Goal: Information Seeking & Learning: Learn about a topic

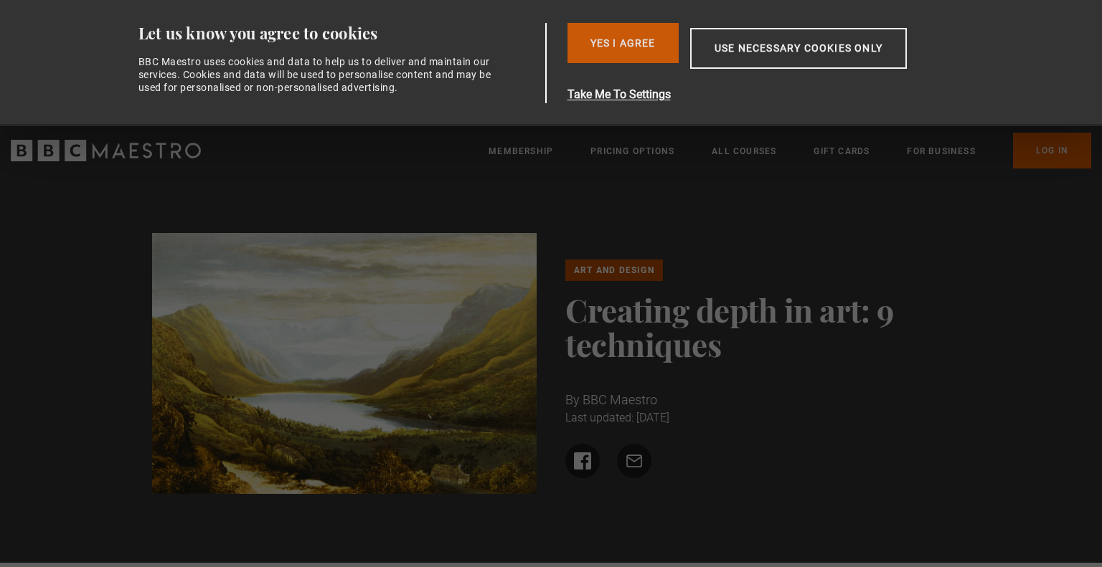
click at [618, 55] on button "Yes I Agree" at bounding box center [622, 43] width 111 height 40
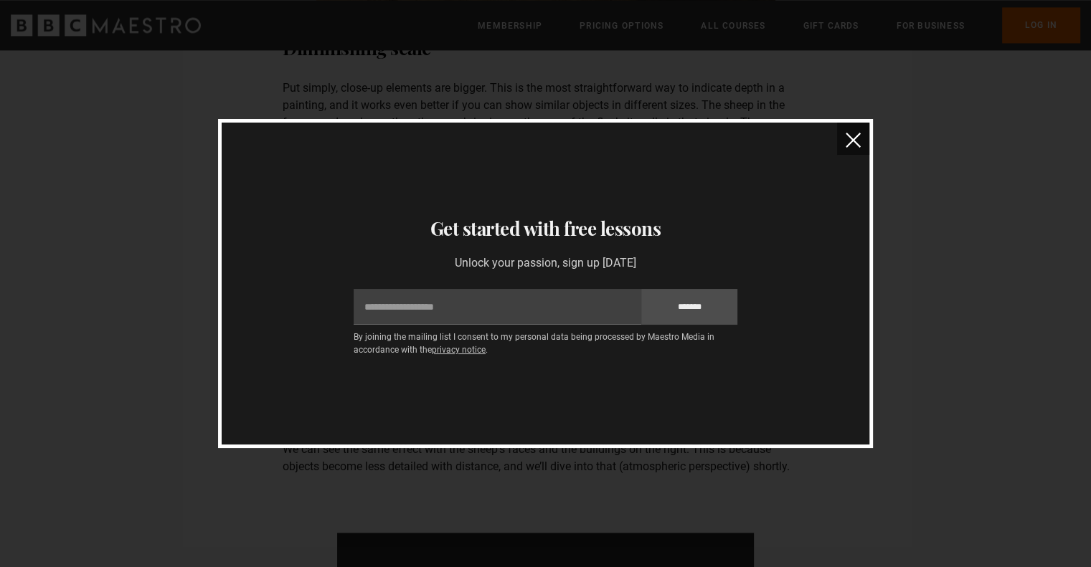
scroll to position [2122, 0]
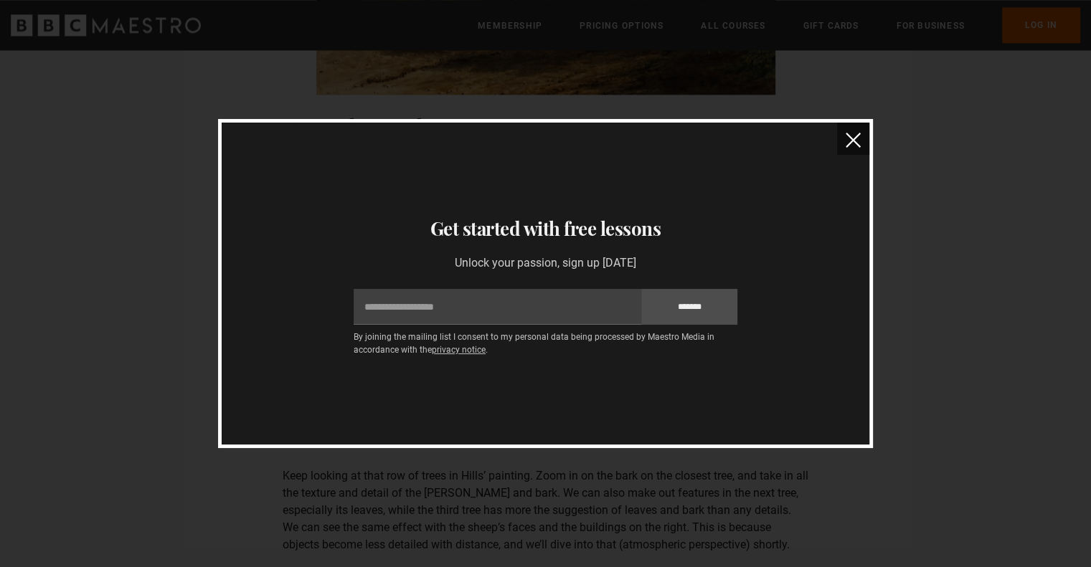
click at [861, 143] on button "close" at bounding box center [853, 139] width 32 height 32
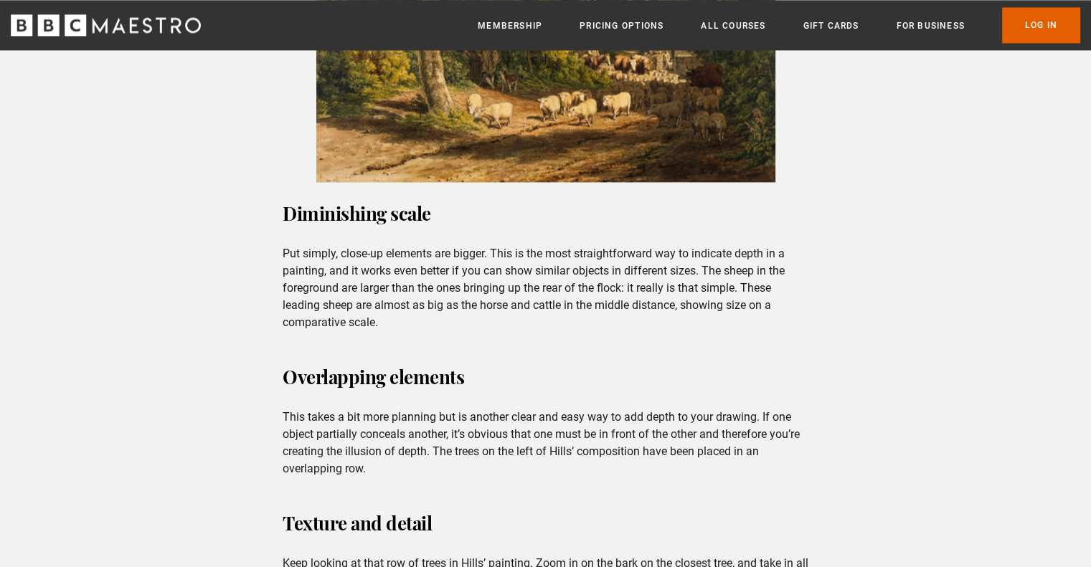
scroll to position [2031, 0]
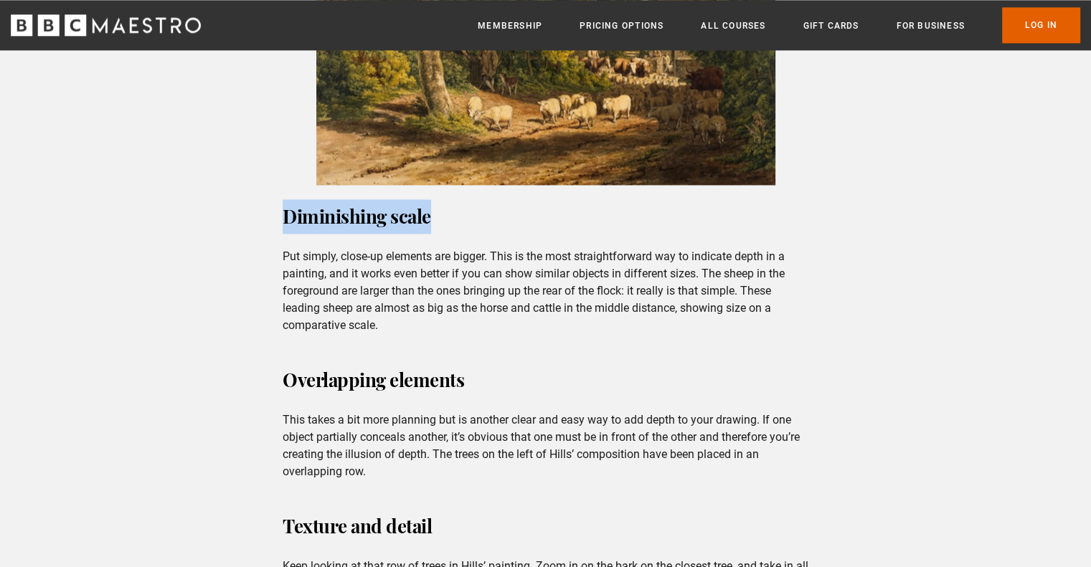
drag, startPoint x: 436, startPoint y: 194, endPoint x: 269, endPoint y: 195, distance: 167.1
click at [269, 195] on div "How do you add depth to a two-dimensional artwork? If you’re an observational a…" at bounding box center [545, 529] width 1091 height 4188
copy strong "Diminishing scale"
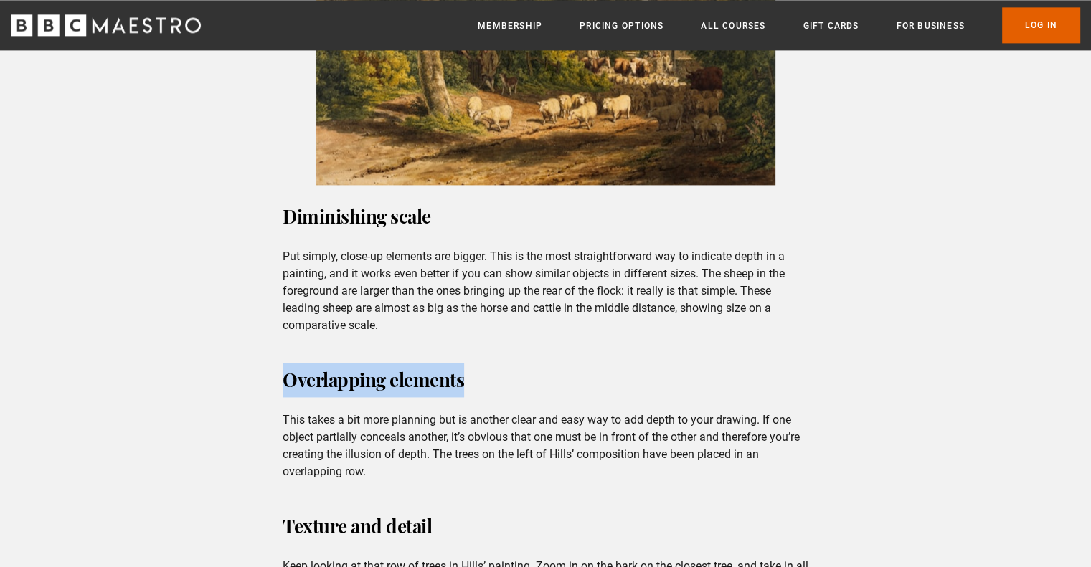
drag, startPoint x: 497, startPoint y: 360, endPoint x: 270, endPoint y: 367, distance: 227.5
click at [270, 367] on div "How do you add depth to a two-dimensional artwork? If you’re an observational a…" at bounding box center [545, 529] width 1091 height 4188
copy strong "Overlapping elements"
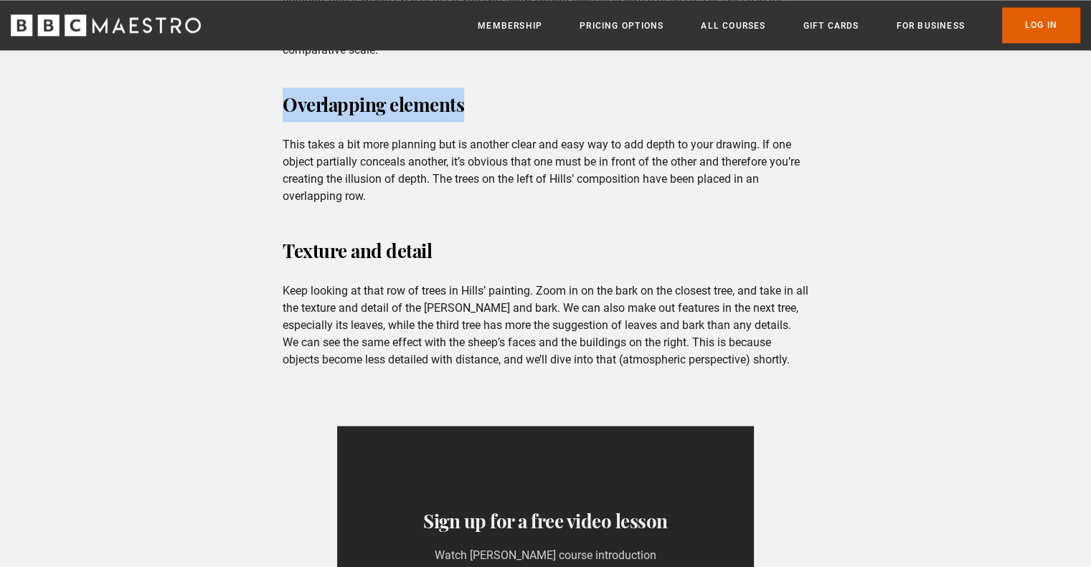
scroll to position [2307, 0]
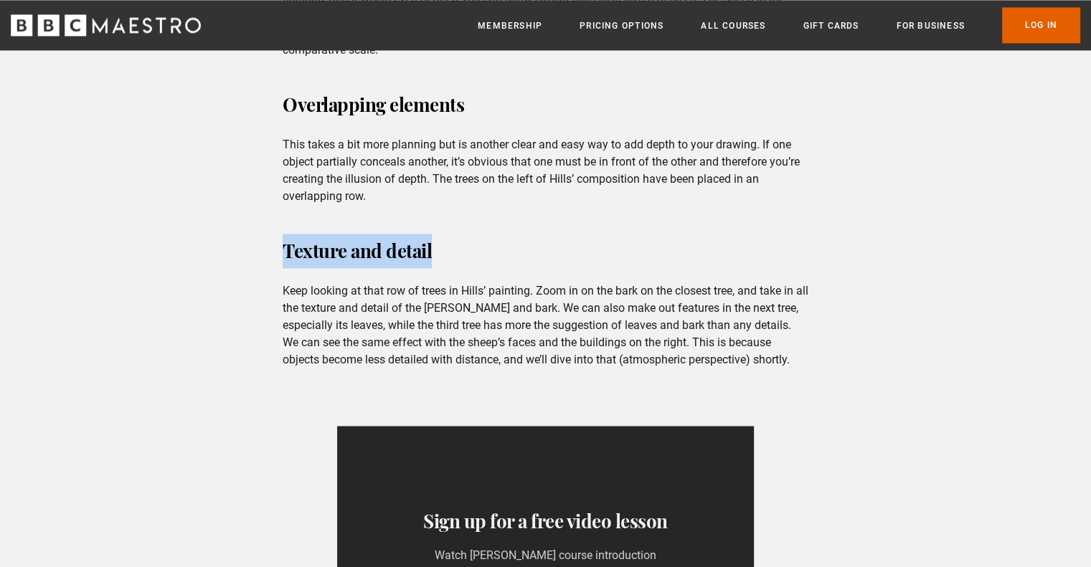
drag, startPoint x: 456, startPoint y: 235, endPoint x: 257, endPoint y: 232, distance: 199.4
click at [257, 232] on div "How do you add depth to a two-dimensional artwork? If you’re an observational a…" at bounding box center [545, 253] width 1091 height 4188
copy strong "Texture and detail"
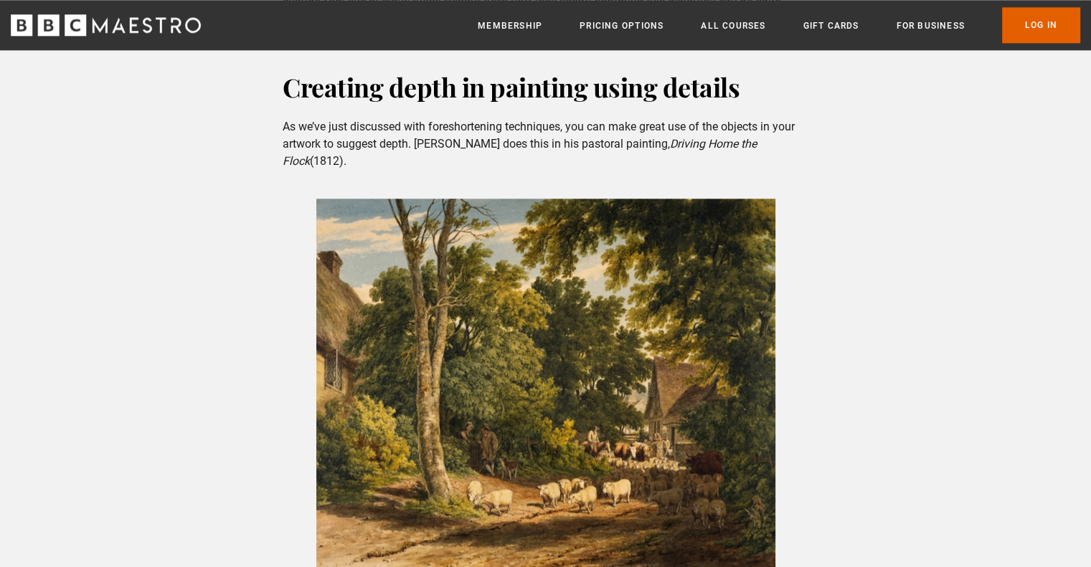
scroll to position [1647, 0]
drag, startPoint x: 512, startPoint y: 452, endPoint x: 939, endPoint y: 342, distance: 440.7
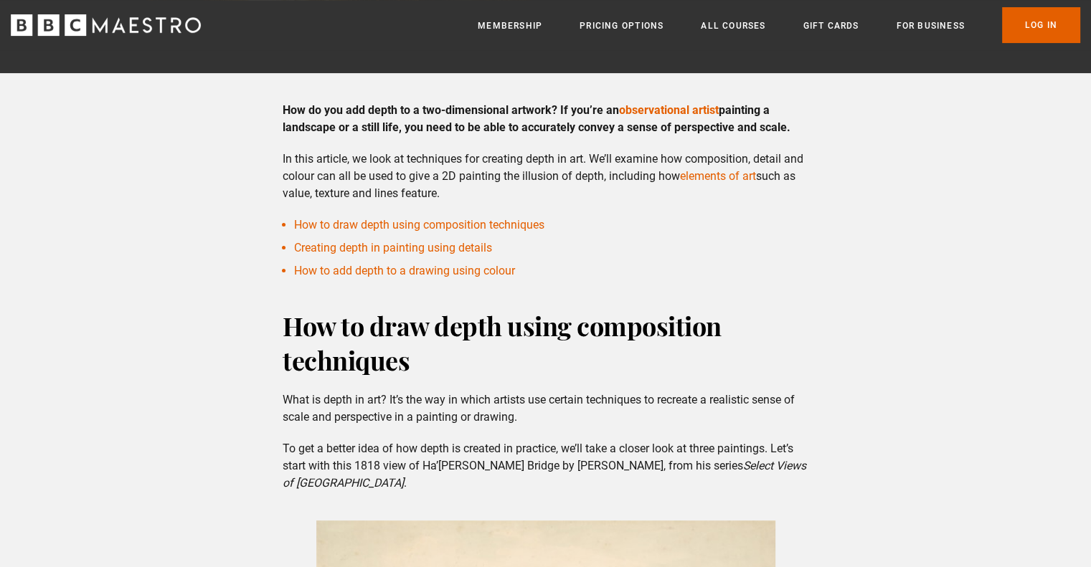
scroll to position [749, 0]
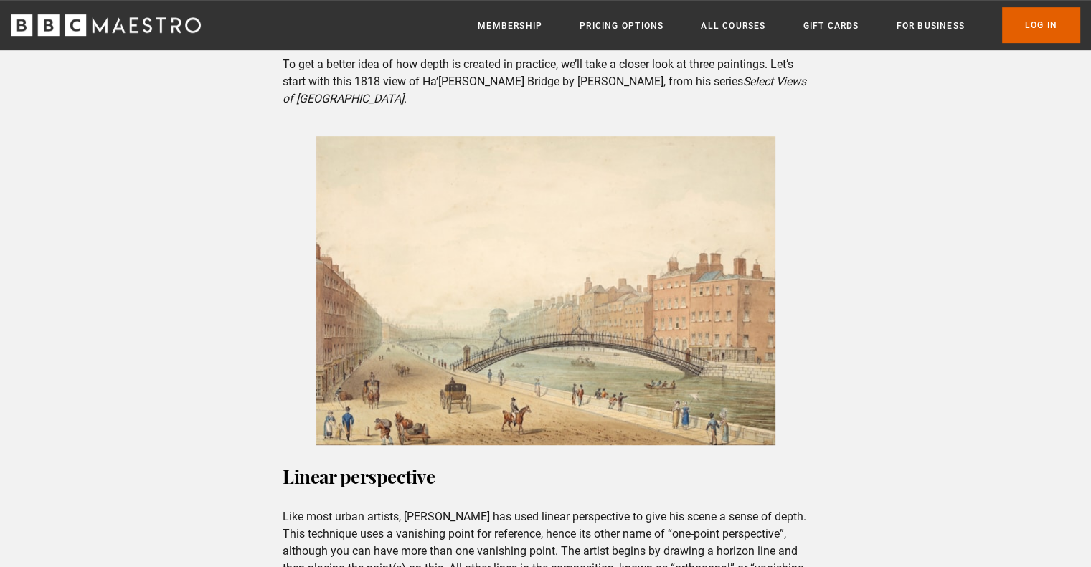
click at [670, 407] on img at bounding box center [545, 290] width 459 height 309
